Goal: Complete application form: Complete application form

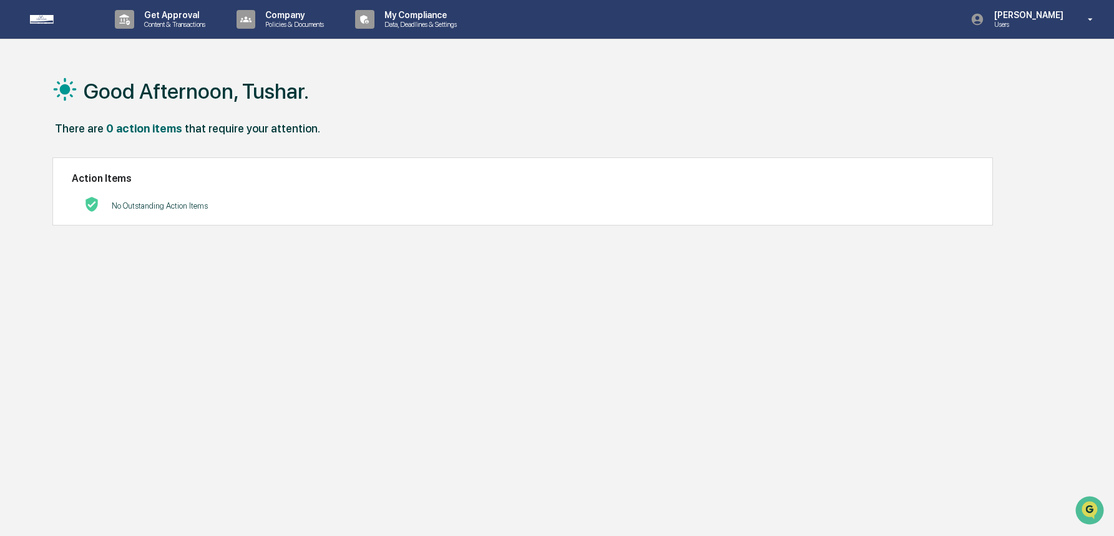
click at [438, 81] on div "Good Afternoon, Tushar." at bounding box center [553, 90] width 1003 height 62
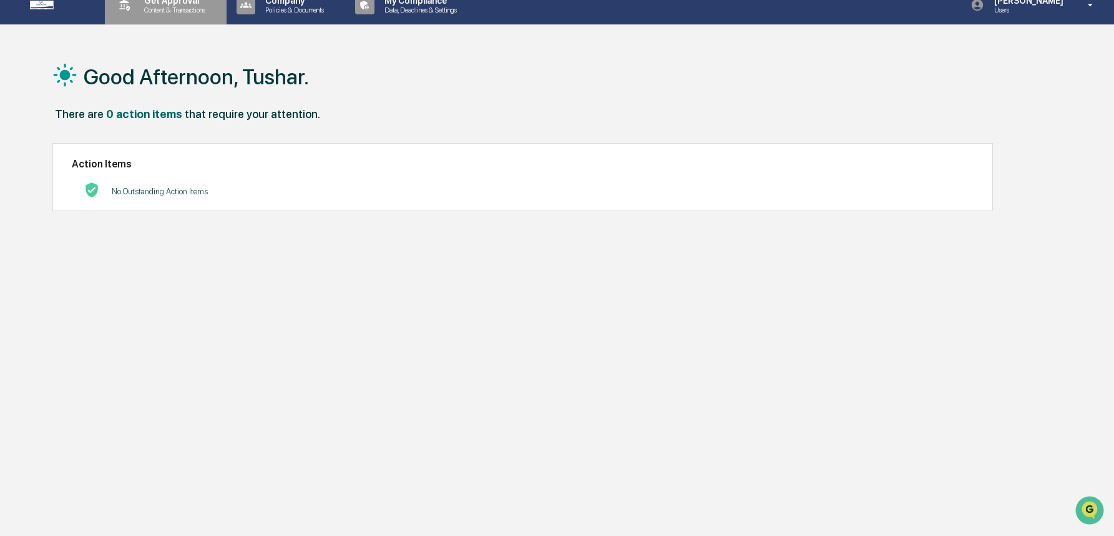
scroll to position [2, 0]
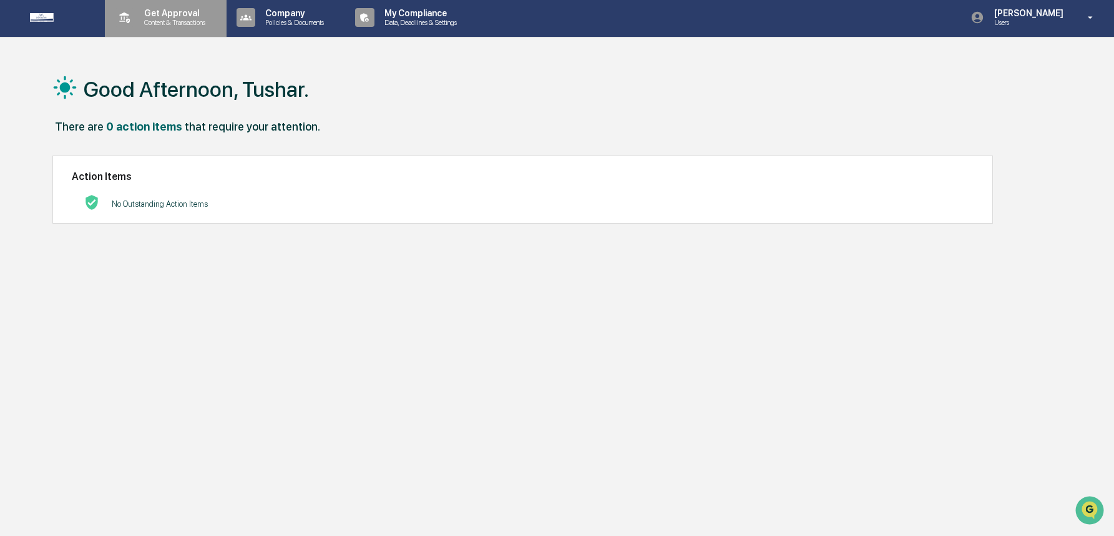
click at [169, 31] on div "Get Approval Content & Transactions" at bounding box center [164, 17] width 109 height 39
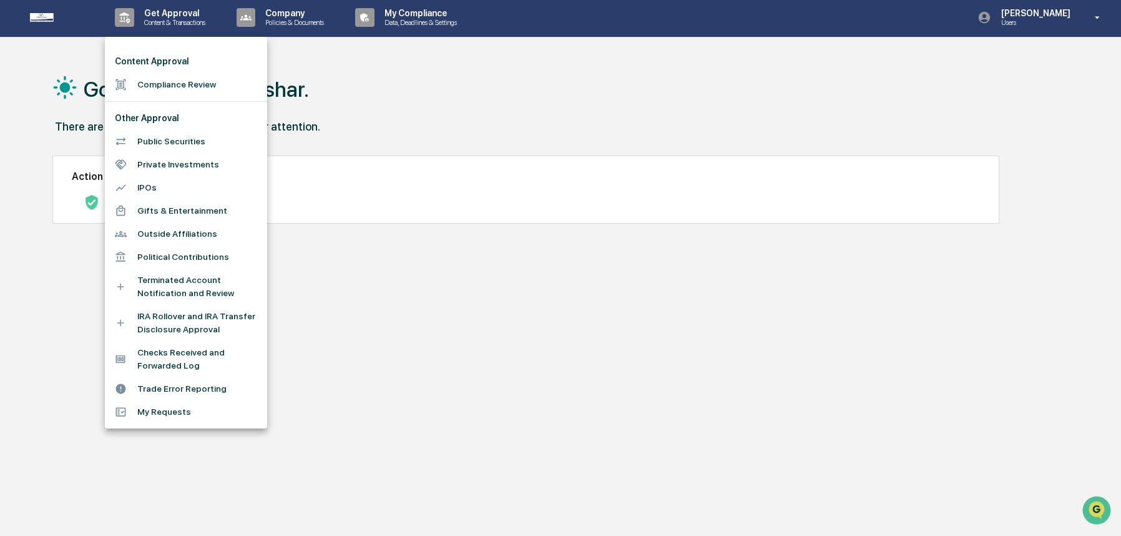
click at [180, 85] on li "Compliance Review" at bounding box center [186, 84] width 162 height 23
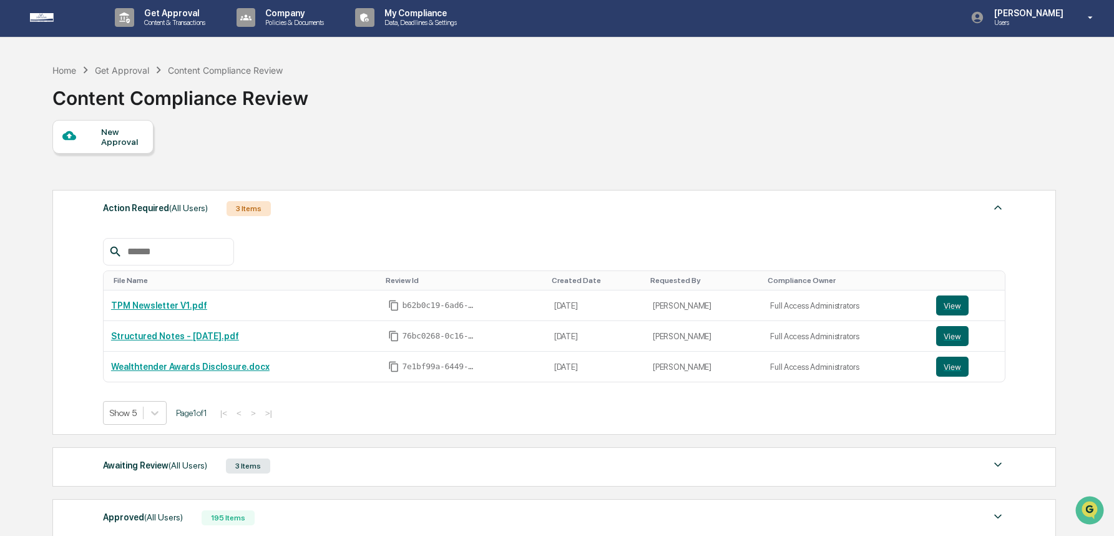
click at [105, 140] on div "New Approval" at bounding box center [122, 137] width 42 height 20
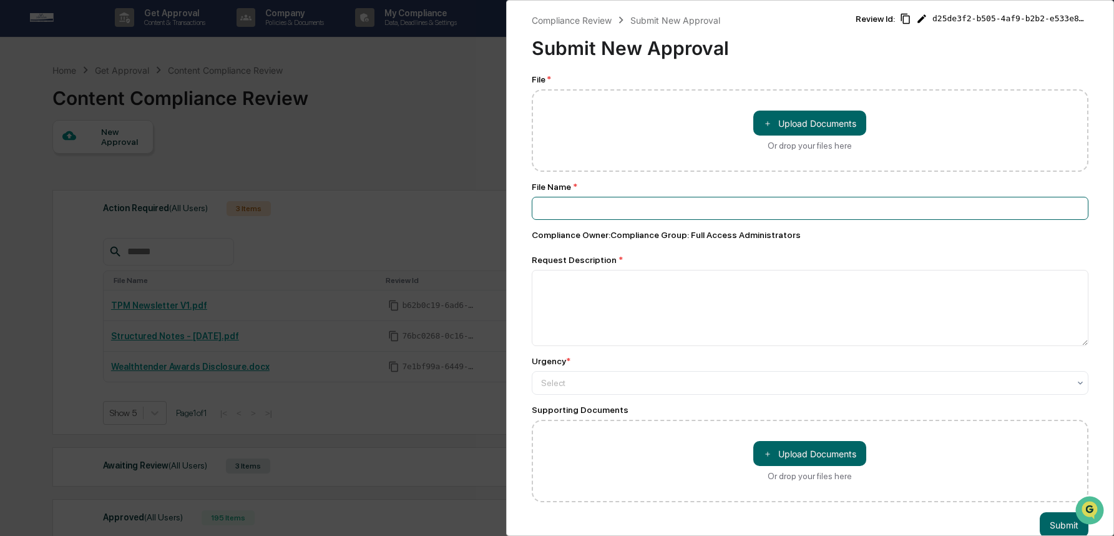
click at [575, 210] on input at bounding box center [810, 208] width 557 height 23
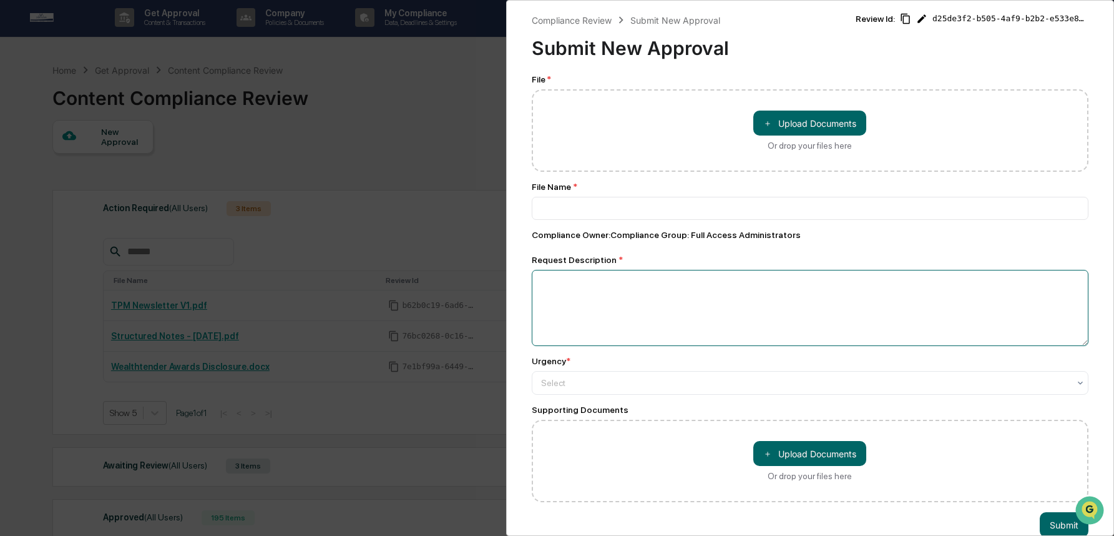
click at [584, 297] on textarea at bounding box center [810, 308] width 557 height 76
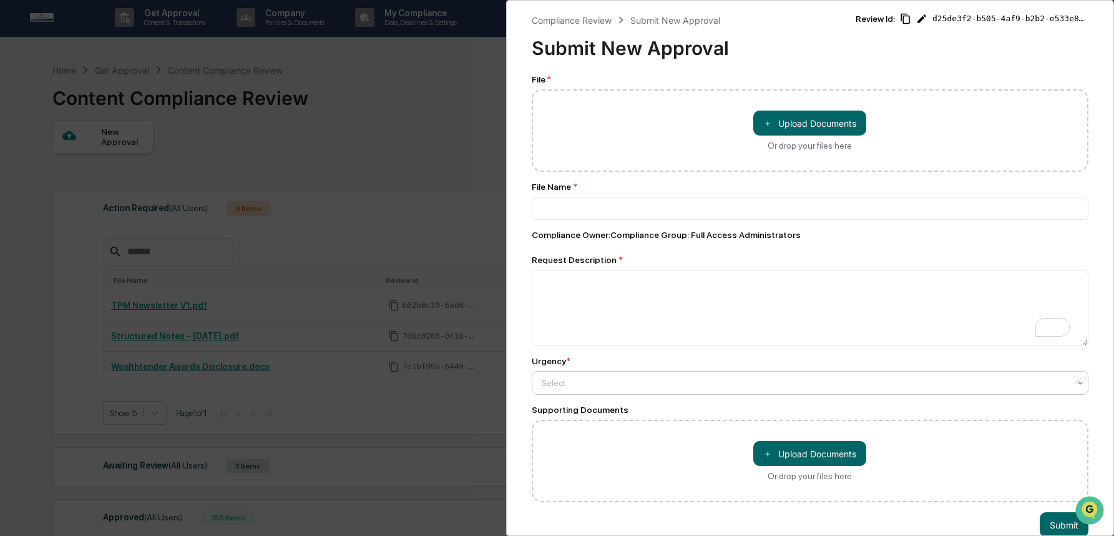
click at [588, 395] on div "Select" at bounding box center [810, 383] width 557 height 24
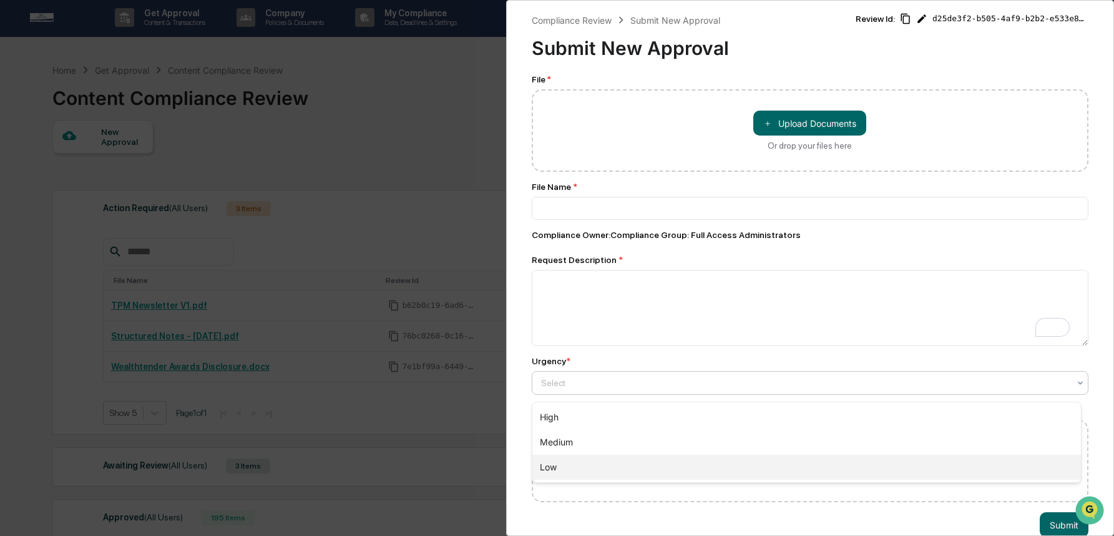
click at [572, 465] on div "Low" at bounding box center [806, 466] width 549 height 25
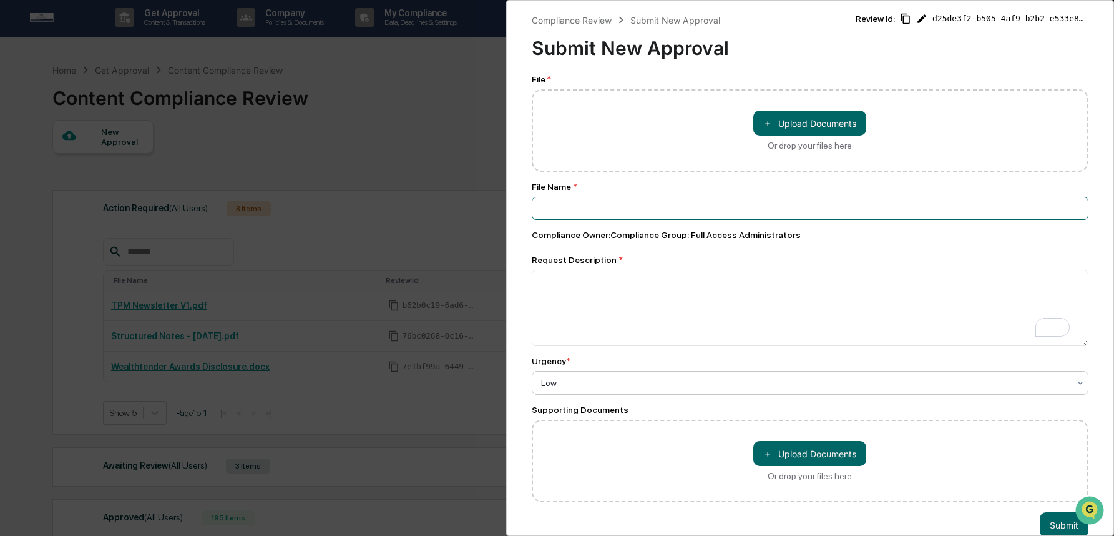
click at [583, 209] on input at bounding box center [810, 208] width 557 height 23
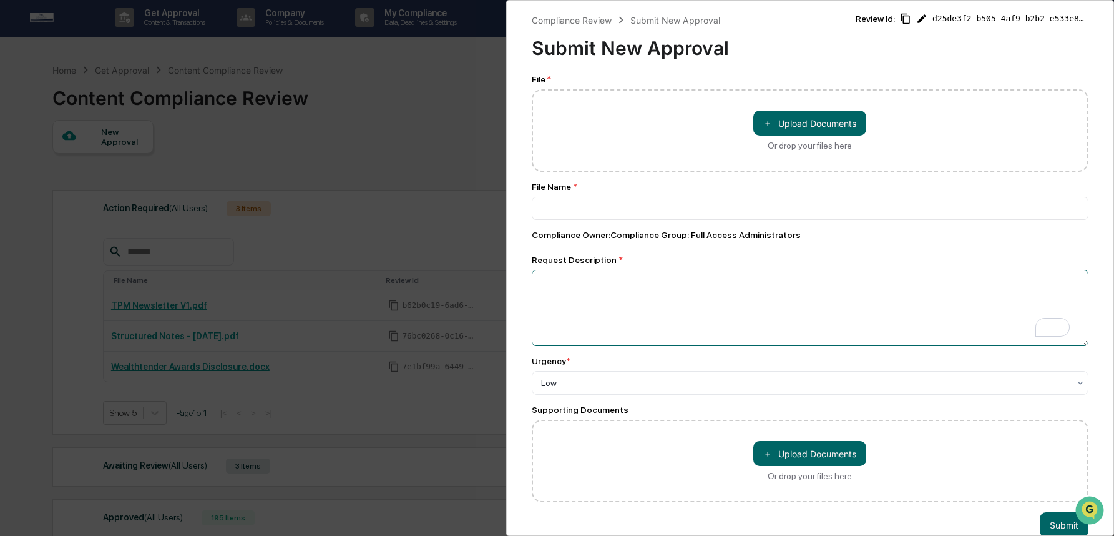
click at [576, 293] on textarea "To enrich screen reader interactions, please activate Accessibility in Grammarl…" at bounding box center [810, 308] width 557 height 76
paste textarea "**********"
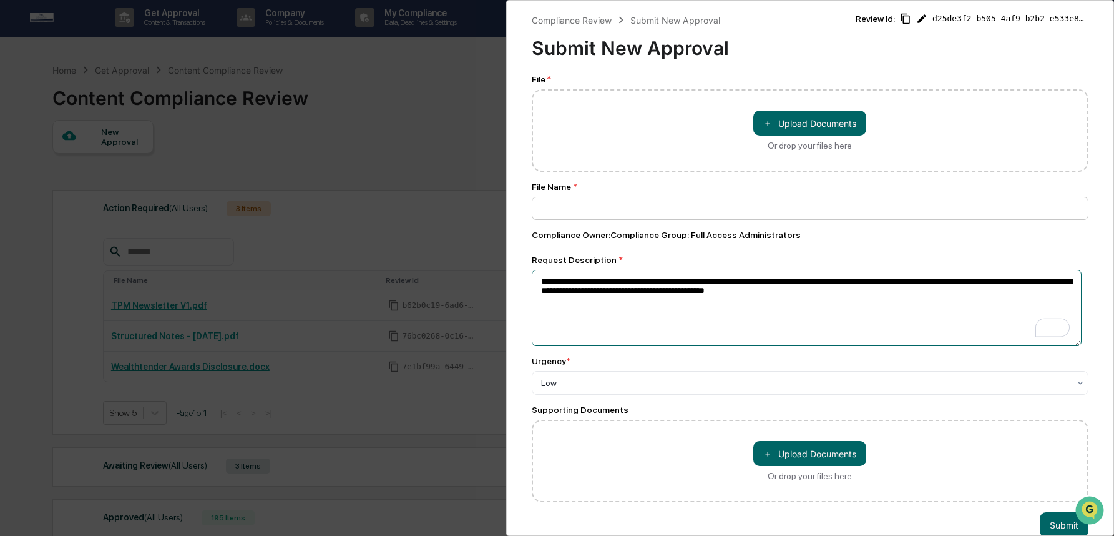
type textarea "**********"
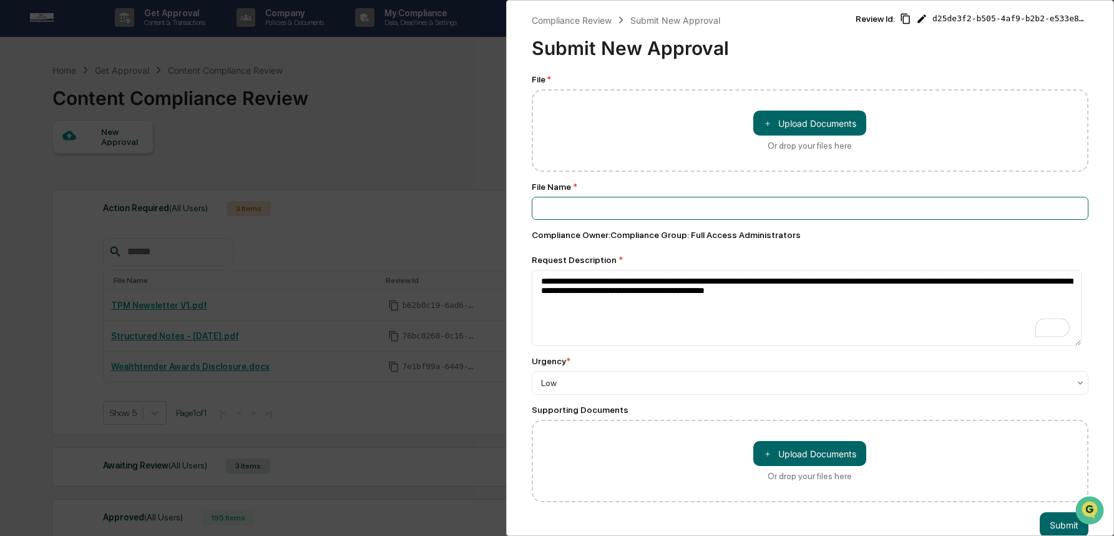
click at [641, 202] on input at bounding box center [810, 208] width 557 height 23
type input "*"
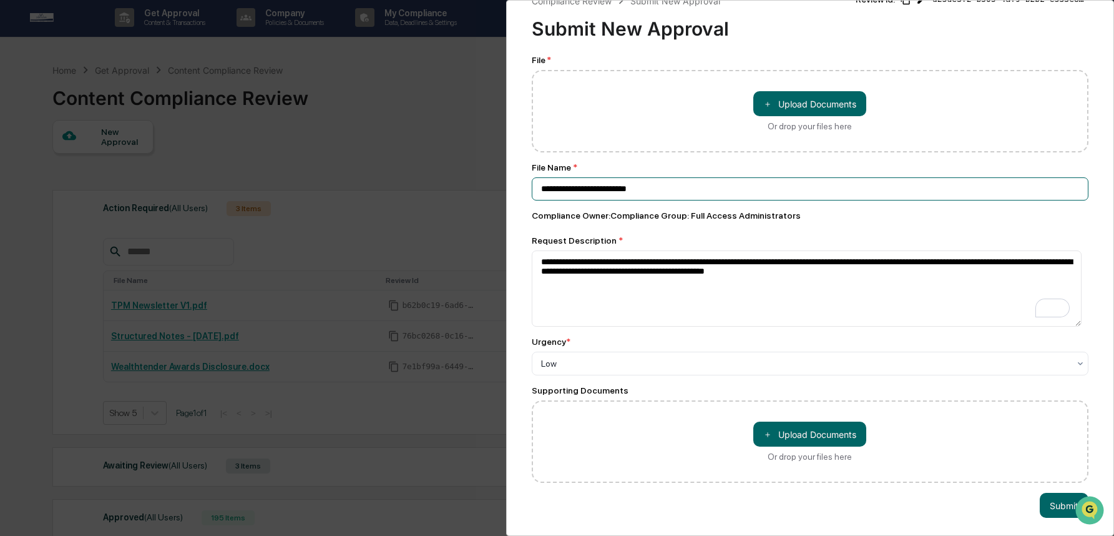
scroll to position [33, 0]
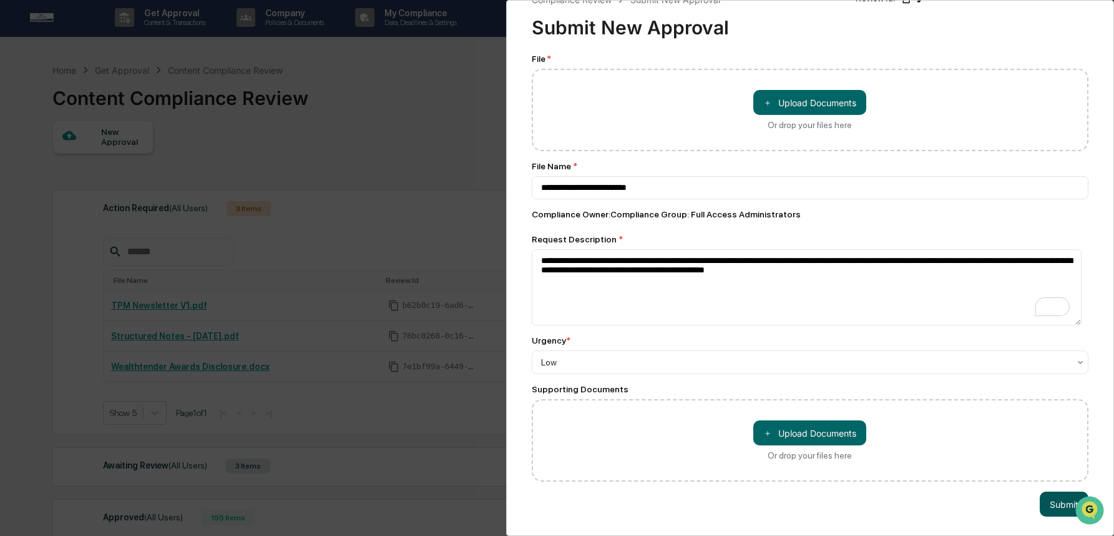
click at [1040, 492] on button "Submit" at bounding box center [1064, 503] width 49 height 25
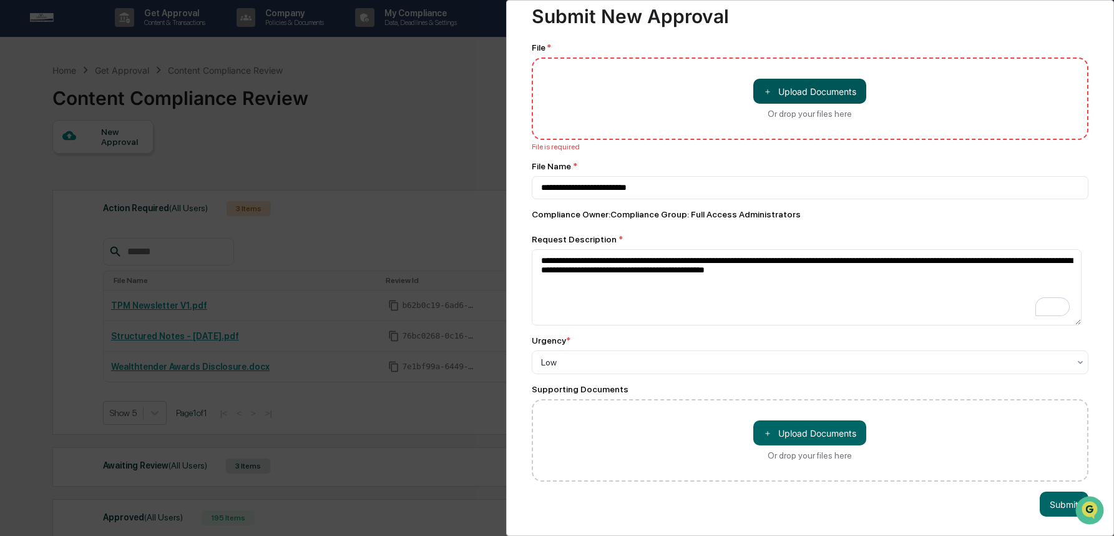
click at [758, 88] on button "＋ Upload Documents" at bounding box center [809, 91] width 113 height 25
click at [812, 94] on button "＋ Upload Documents" at bounding box center [809, 91] width 113 height 25
click at [773, 89] on button "＋ Upload Documents" at bounding box center [809, 91] width 113 height 25
type input "**********"
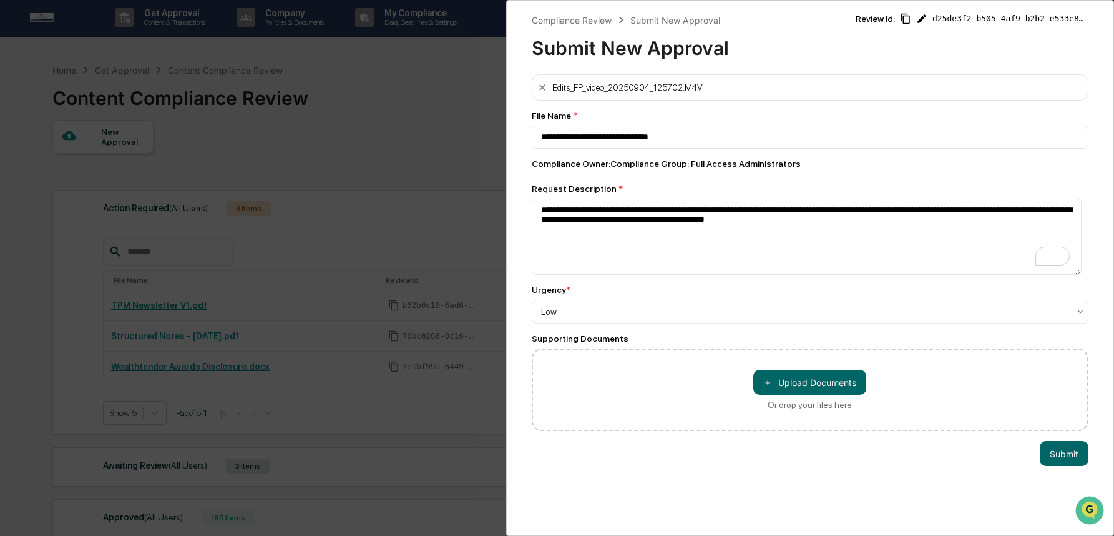
scroll to position [0, 0]
click at [1057, 458] on button "Submit" at bounding box center [1064, 453] width 49 height 25
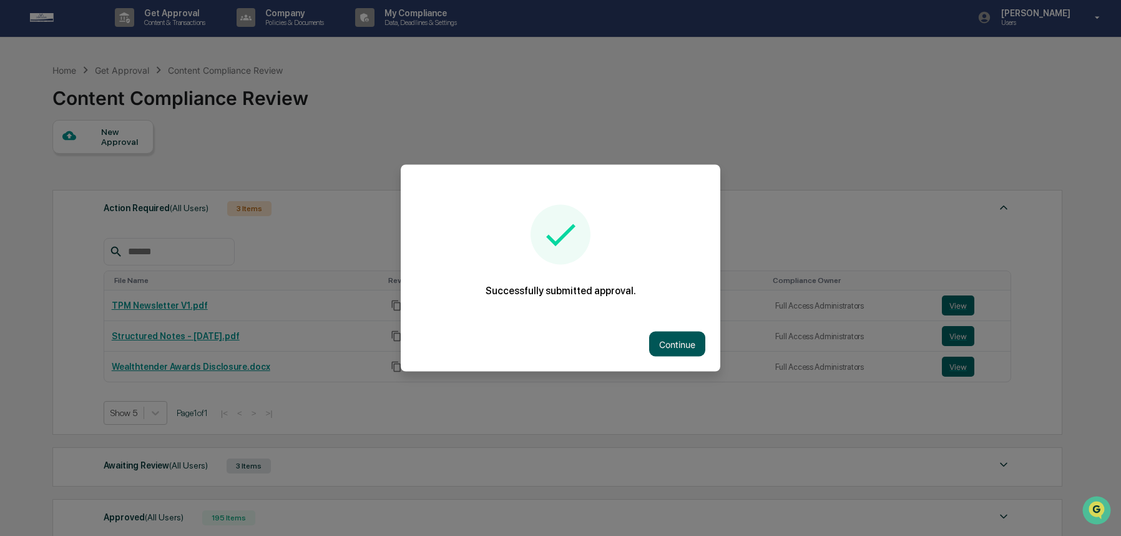
click at [679, 343] on button "Continue" at bounding box center [677, 343] width 56 height 25
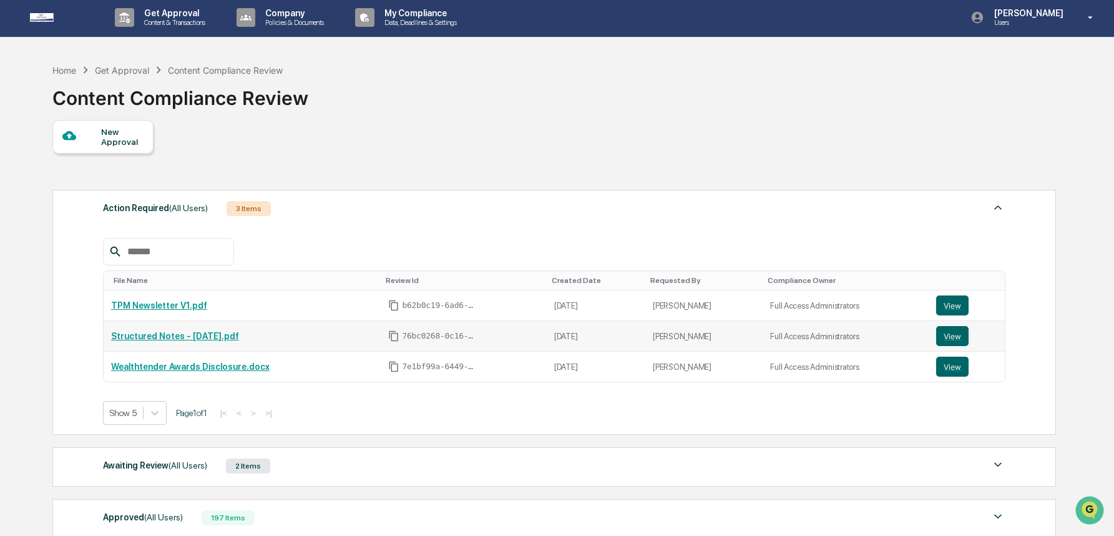
scroll to position [167, 0]
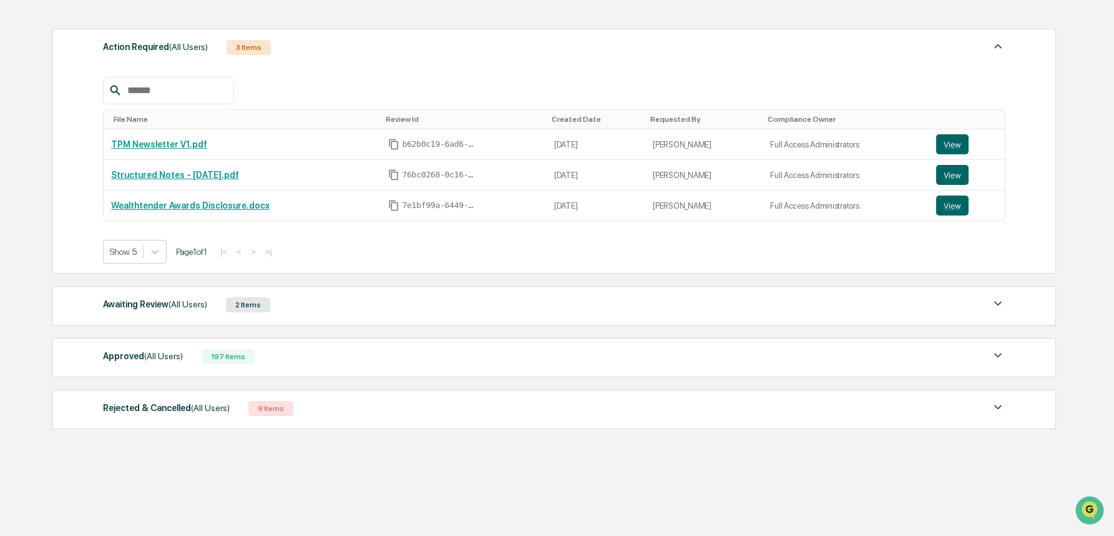
click at [614, 405] on div "Rejected & Cancelled (All Users) 9 Items" at bounding box center [554, 408] width 903 height 17
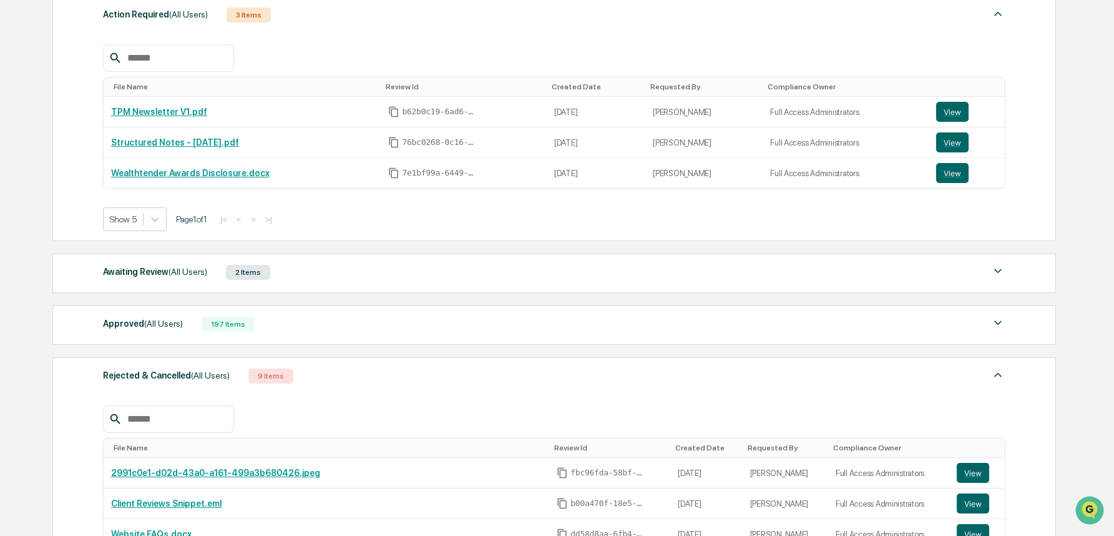
scroll to position [210, 0]
